Goal: Task Accomplishment & Management: Manage account settings

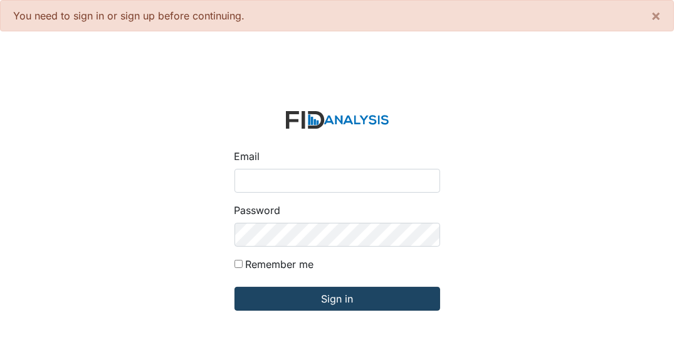
type input "[EMAIL_ADDRESS][DOMAIN_NAME]"
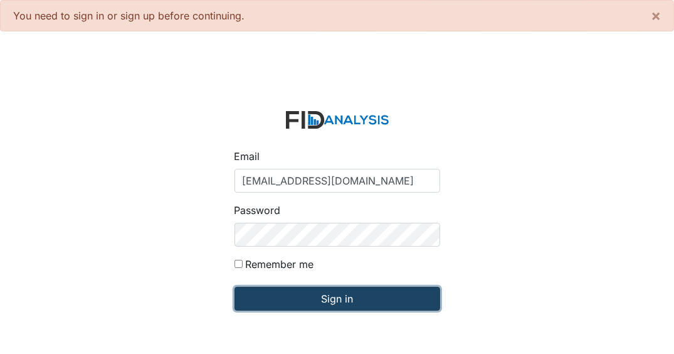
click at [317, 299] on input "Sign in" at bounding box center [338, 299] width 206 height 24
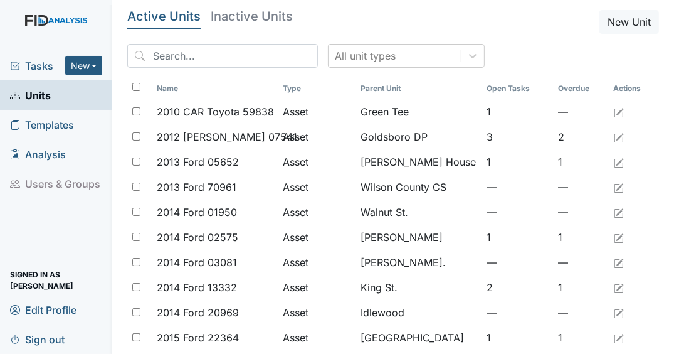
click at [48, 58] on span "Tasks" at bounding box center [37, 65] width 55 height 15
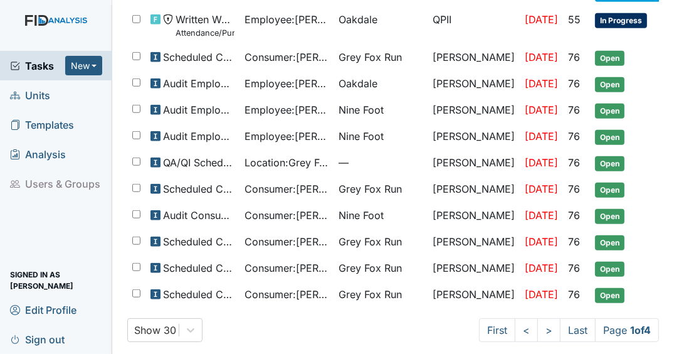
scroll to position [750, 0]
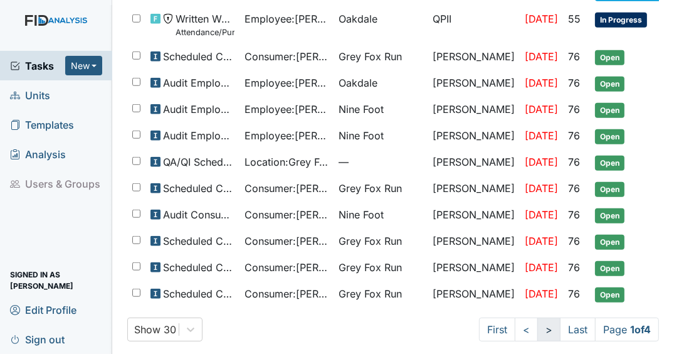
click at [538, 324] on link ">" at bounding box center [549, 329] width 23 height 24
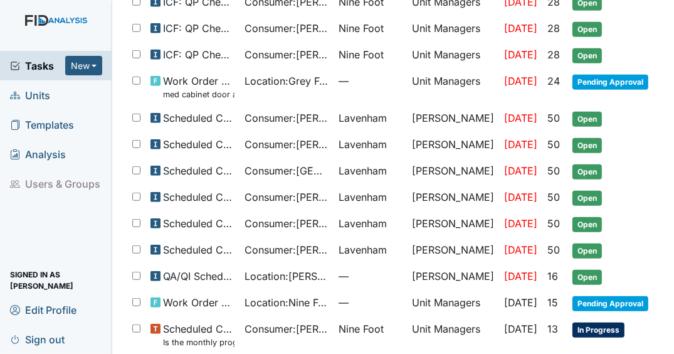
scroll to position [739, 0]
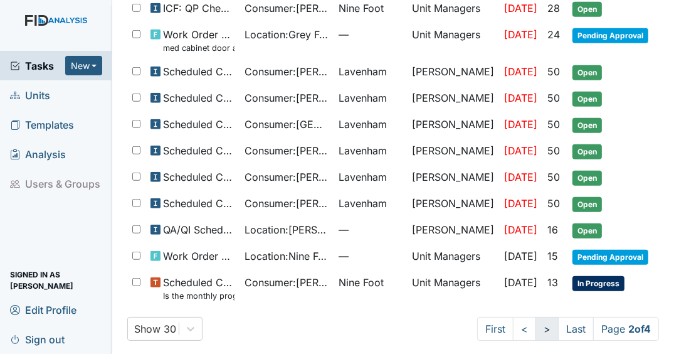
click at [540, 321] on link ">" at bounding box center [547, 329] width 23 height 24
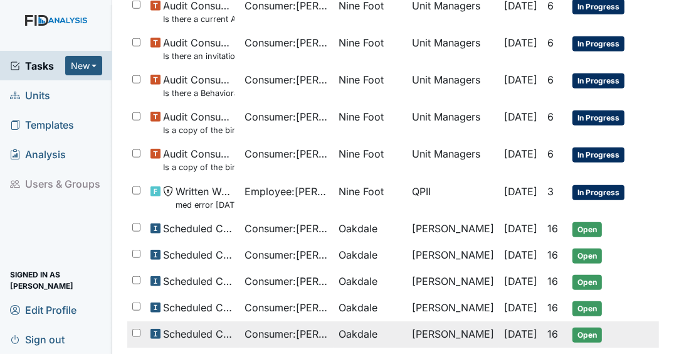
scroll to position [871, 0]
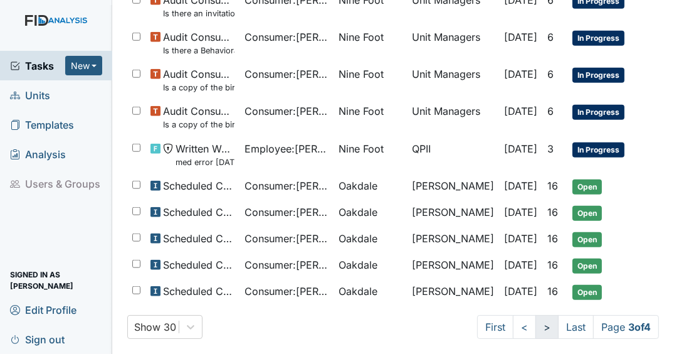
click at [536, 324] on link ">" at bounding box center [547, 327] width 23 height 24
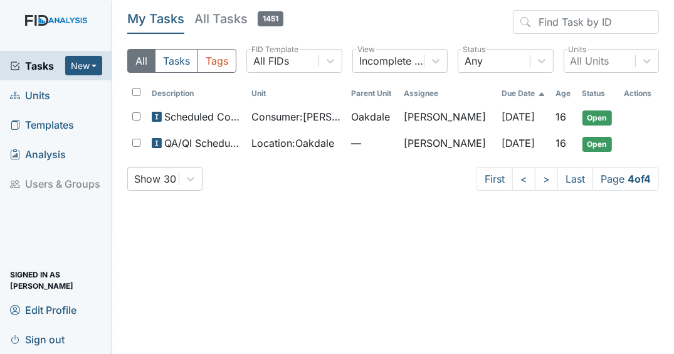
click at [50, 63] on span "Tasks" at bounding box center [37, 65] width 55 height 15
